Goal: Transaction & Acquisition: Book appointment/travel/reservation

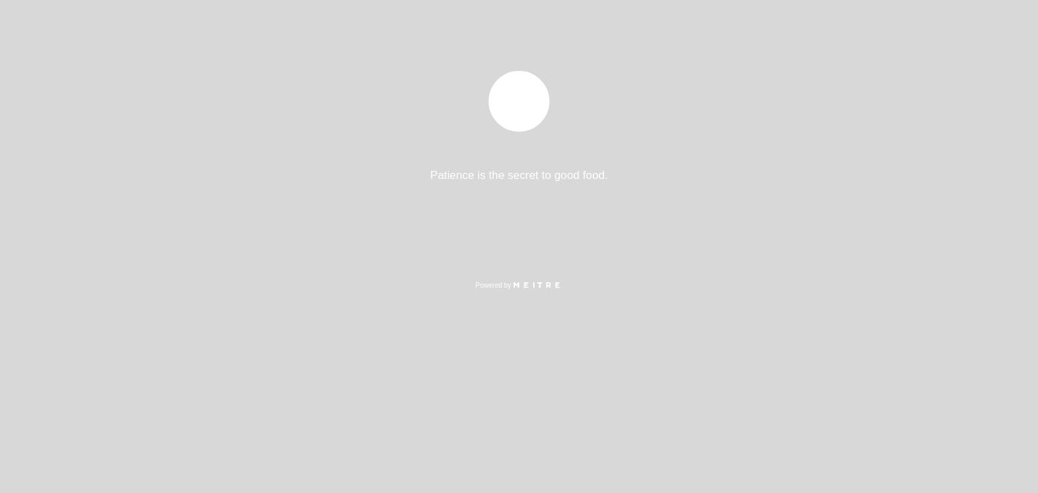
select select "es"
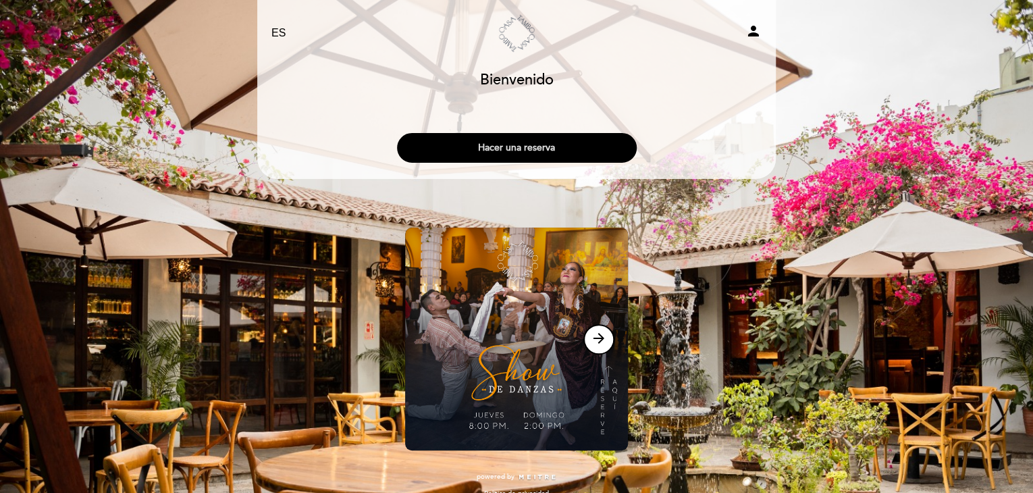
click at [546, 144] on button "Hacer una reserva" at bounding box center [517, 148] width 240 height 30
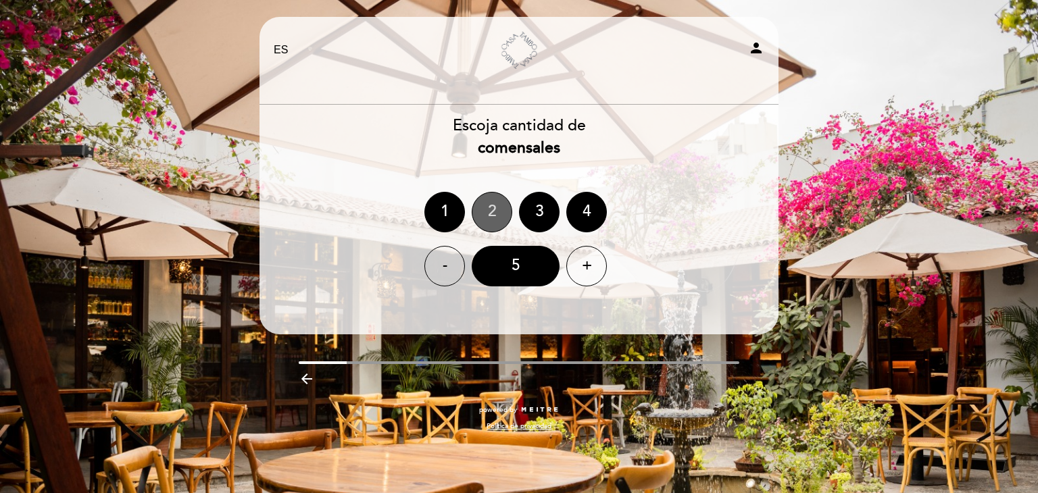
click at [492, 214] on div "2" at bounding box center [491, 212] width 41 height 41
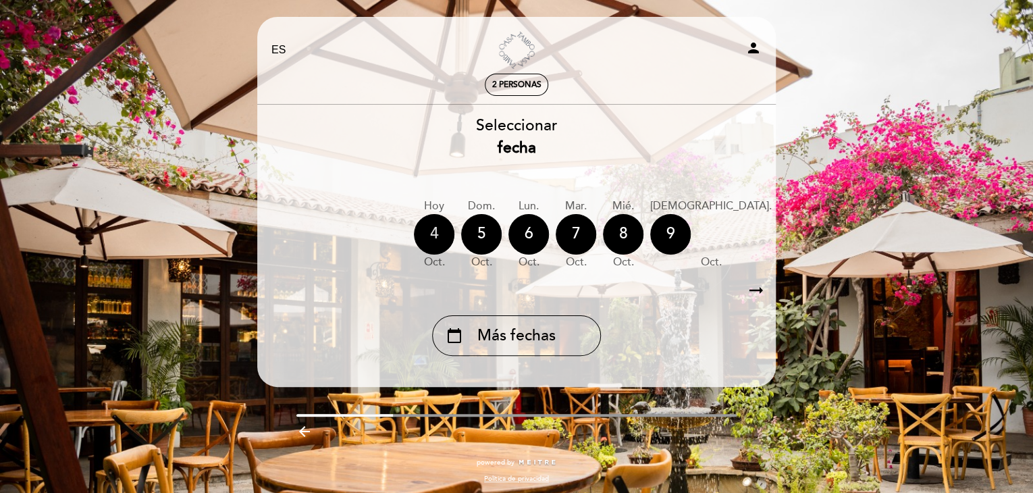
click at [434, 227] on div "4" at bounding box center [434, 234] width 41 height 41
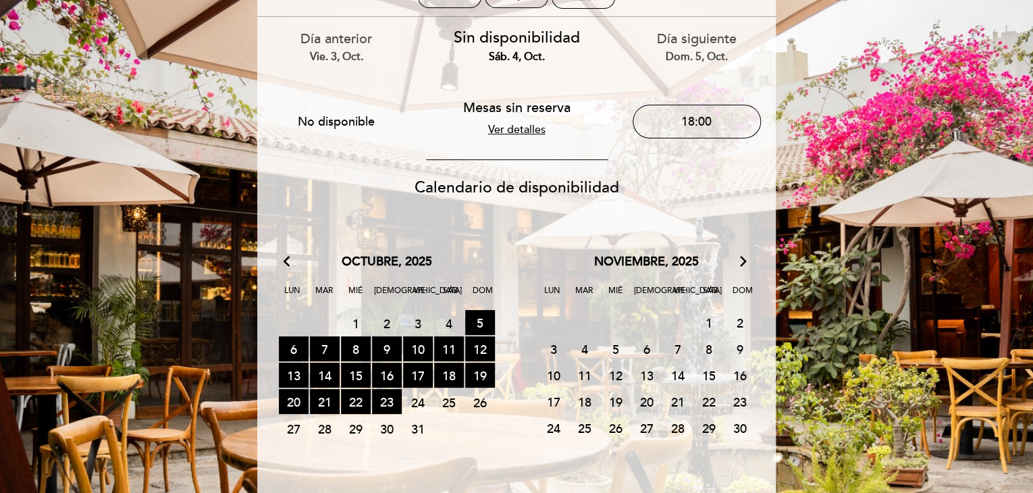
scroll to position [34, 0]
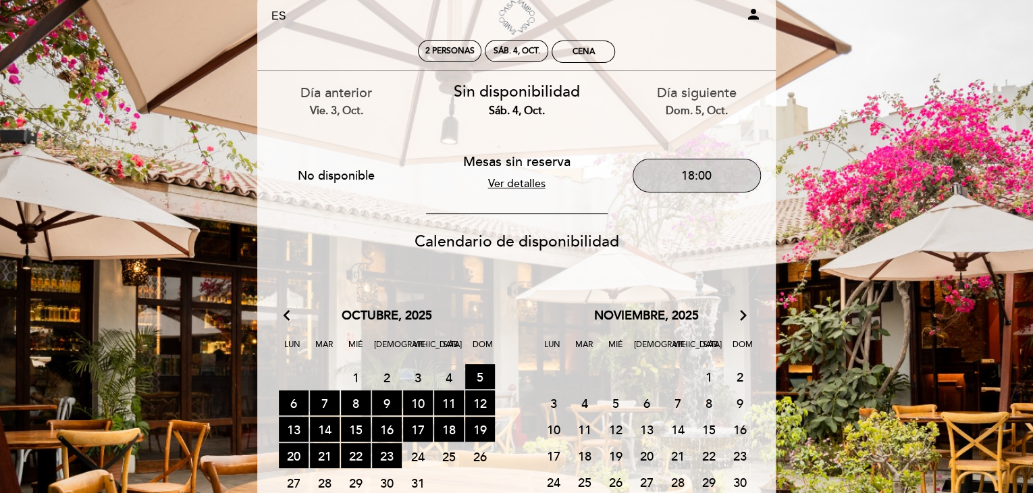
click at [705, 168] on button "18:00" at bounding box center [697, 176] width 128 height 34
click at [567, 51] on div "18:00" at bounding box center [584, 51] width 62 height 21
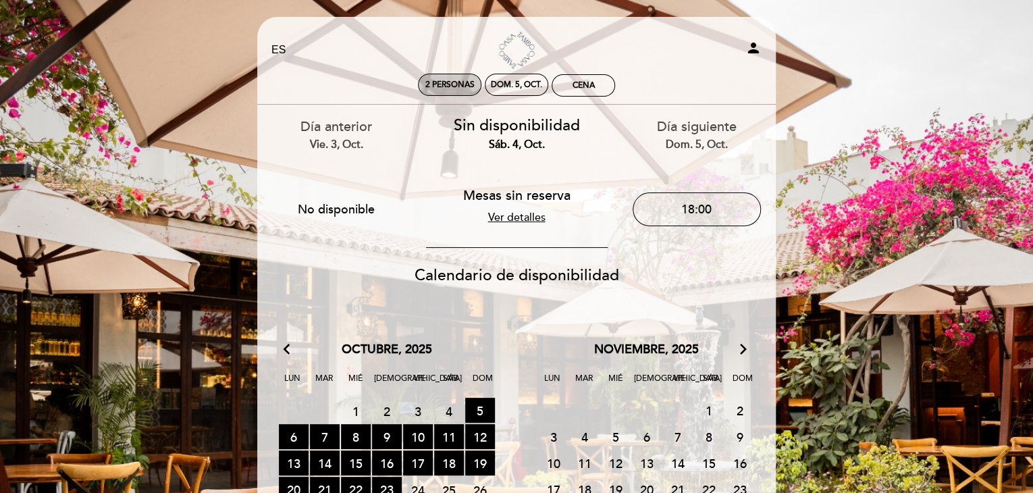
click at [444, 84] on span "2 personas" at bounding box center [450, 85] width 49 height 10
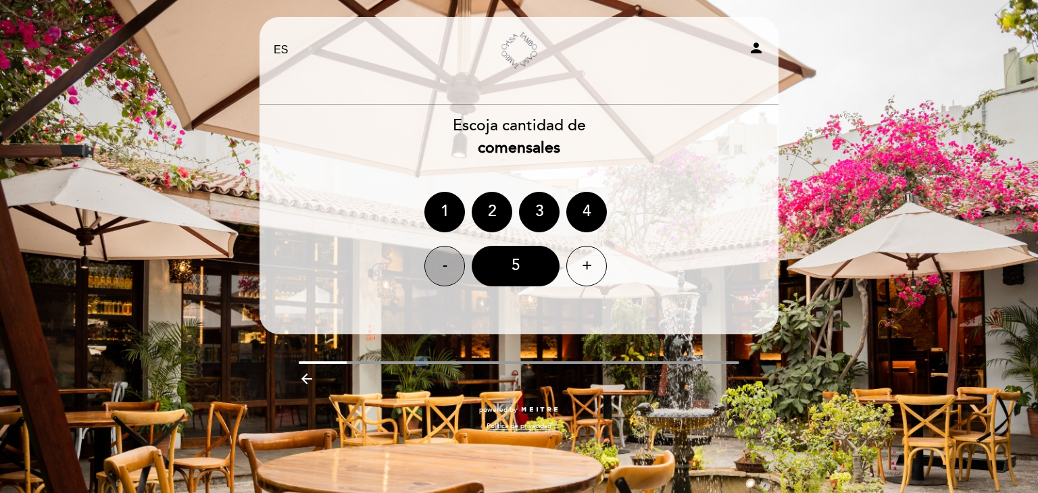
click at [446, 269] on div "-" at bounding box center [444, 266] width 41 height 41
click at [488, 213] on div "2" at bounding box center [491, 212] width 41 height 41
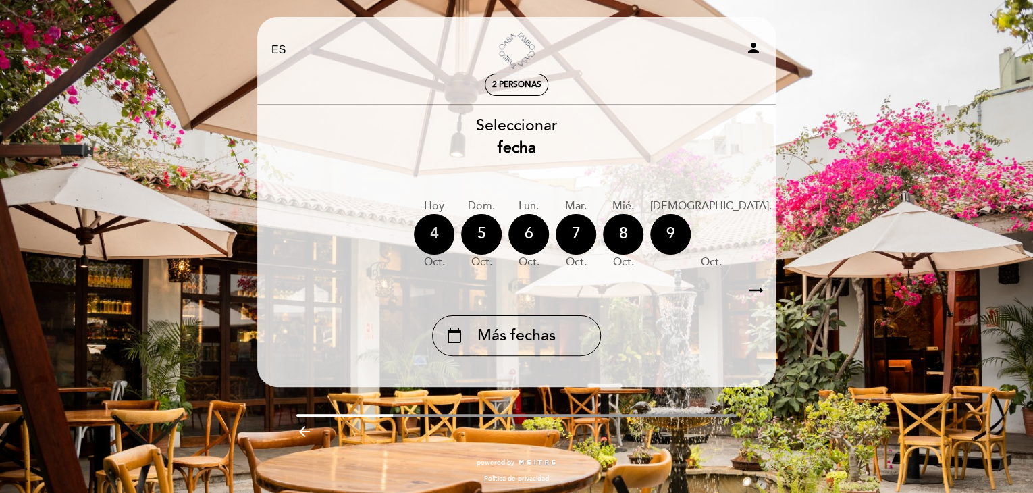
click at [432, 232] on div "4" at bounding box center [434, 234] width 41 height 41
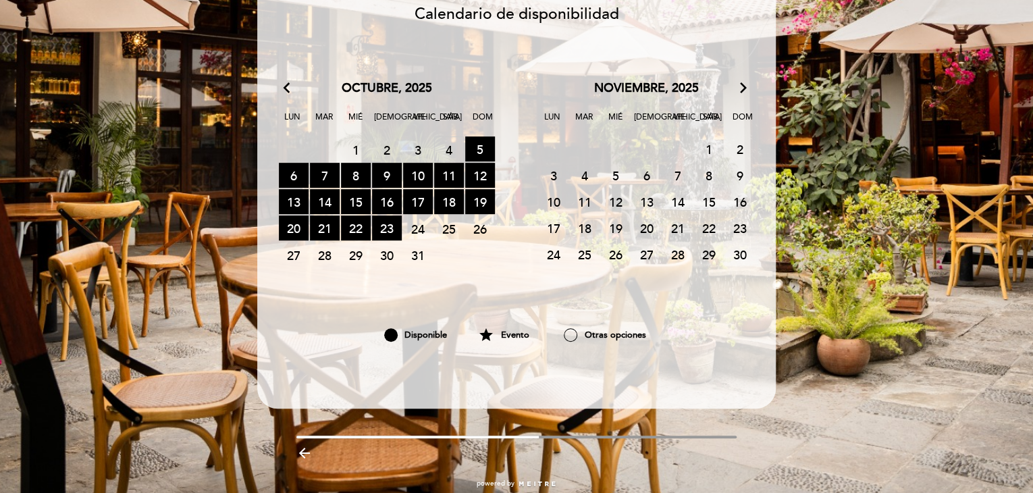
scroll to position [262, 0]
